Goal: Ask a question

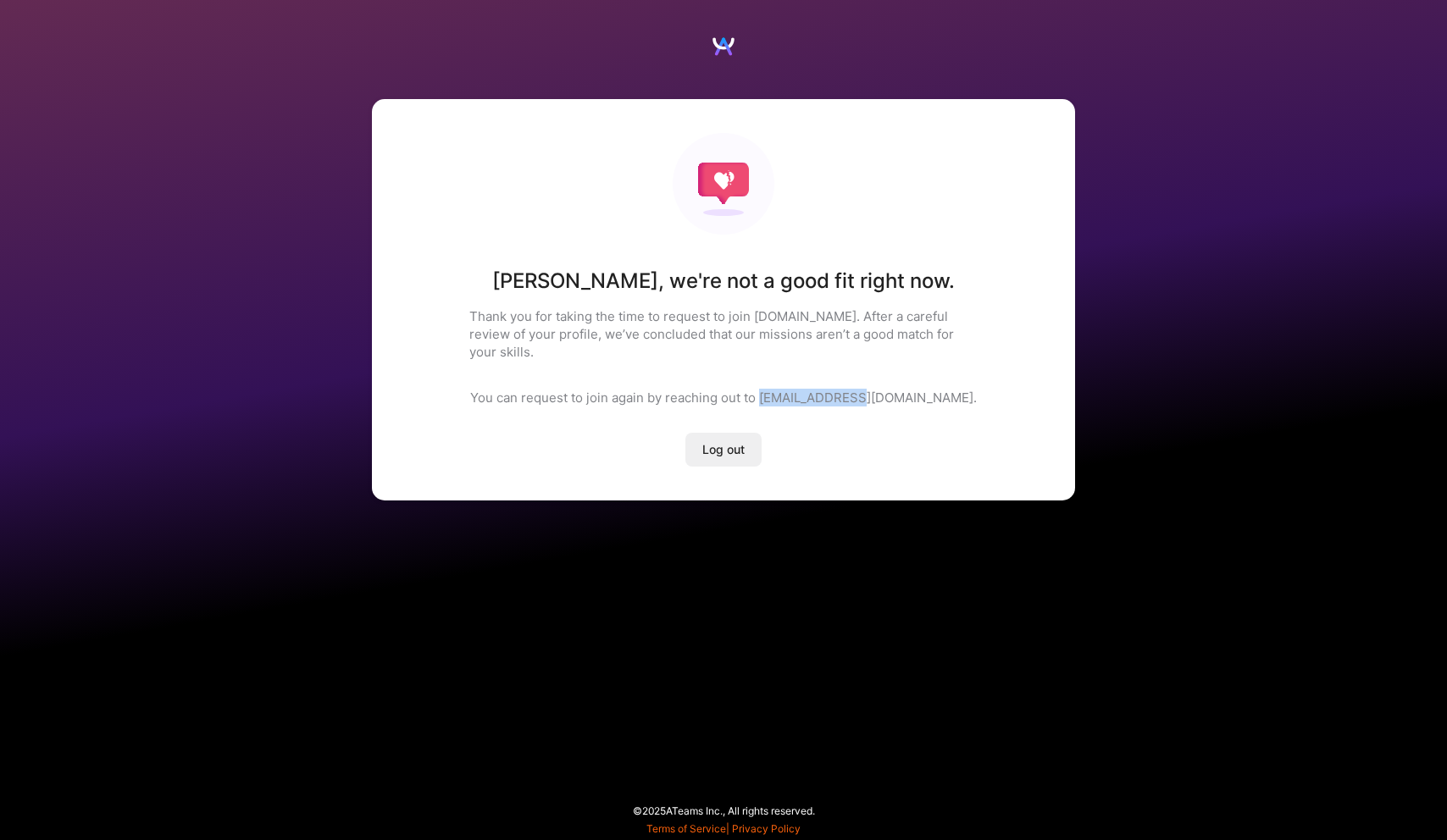
drag, startPoint x: 916, startPoint y: 382, endPoint x: 815, endPoint y: 379, distance: 101.0
click at [815, 388] on p "You can request to join again by reaching out to [EMAIL_ADDRESS][DOMAIN_NAME]." at bounding box center [723, 397] width 507 height 18
drag, startPoint x: 817, startPoint y: 379, endPoint x: 916, endPoint y: 373, distance: 99.2
click at [916, 388] on p "You can request to join again by reaching out to [EMAIL_ADDRESS][DOMAIN_NAME]." at bounding box center [723, 397] width 507 height 18
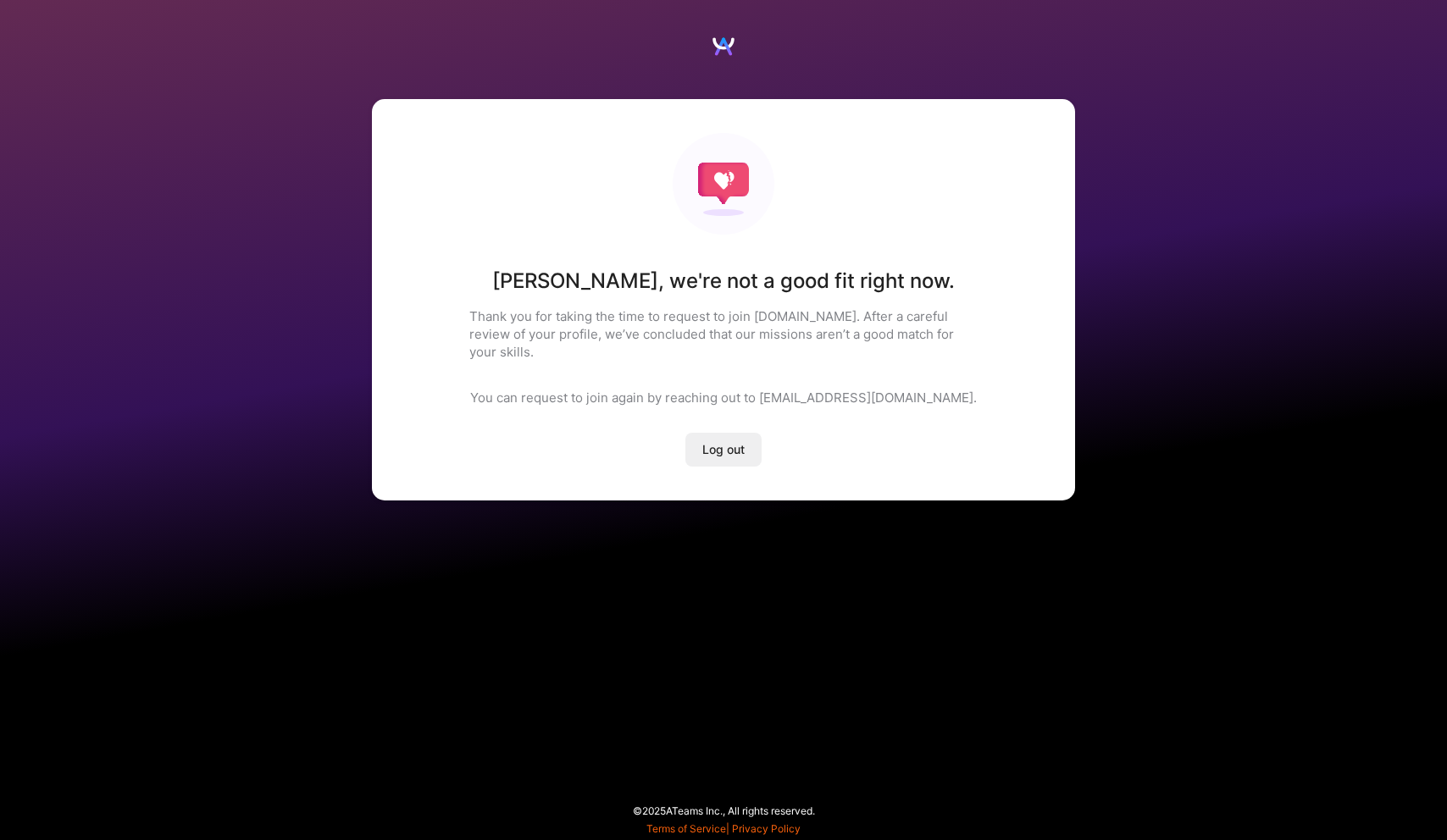
click at [459, 299] on div "[PERSON_NAME] , we're not a good fit right now. Thank you for taking the time t…" at bounding box center [723, 300] width 703 height 402
click at [1146, 321] on div "[PERSON_NAME] , we're not a good fit right now. Thank you for taking the time t…" at bounding box center [723, 273] width 1447 height 547
